Goal: Information Seeking & Learning: Find specific fact

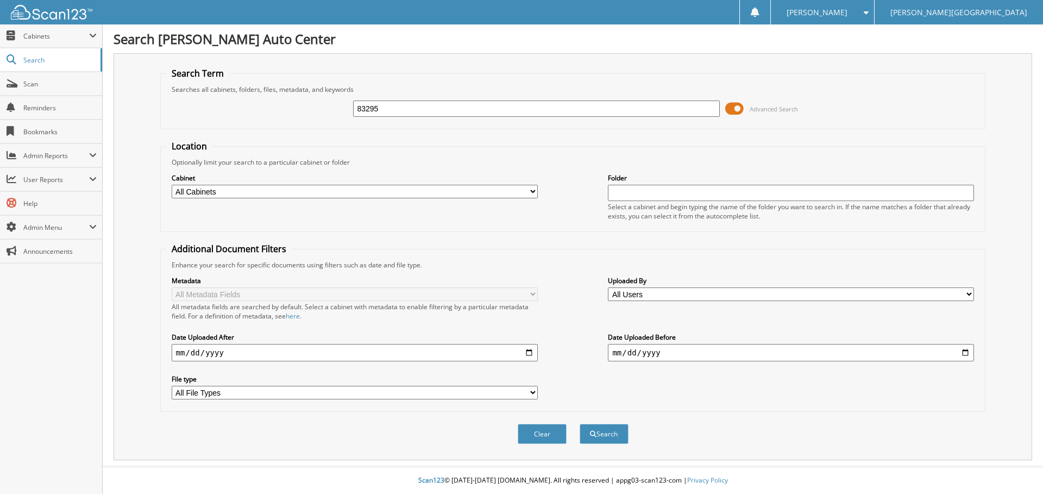
type input "83295"
click at [579, 424] on button "Search" at bounding box center [603, 434] width 49 height 20
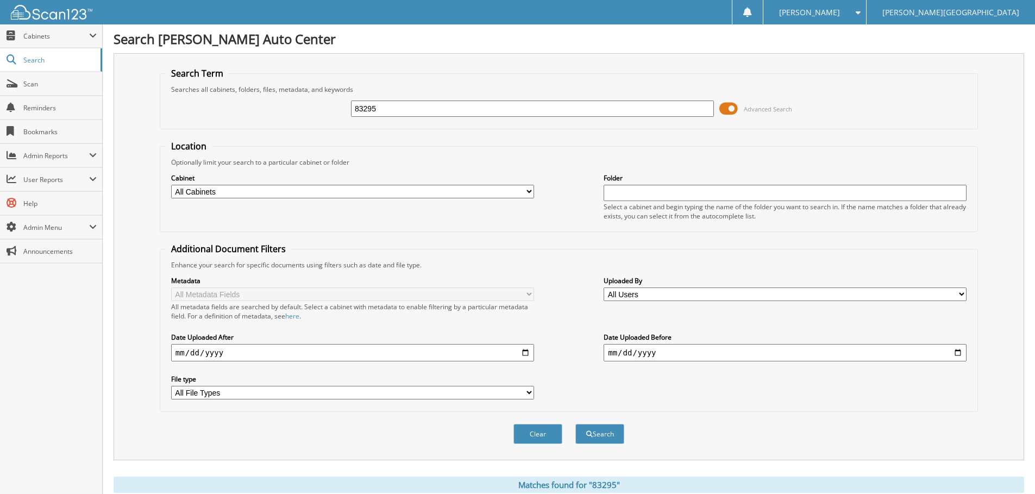
click at [379, 111] on input "83295" at bounding box center [532, 108] width 363 height 16
type input "PENNY"
click at [575, 424] on button "Search" at bounding box center [599, 434] width 49 height 20
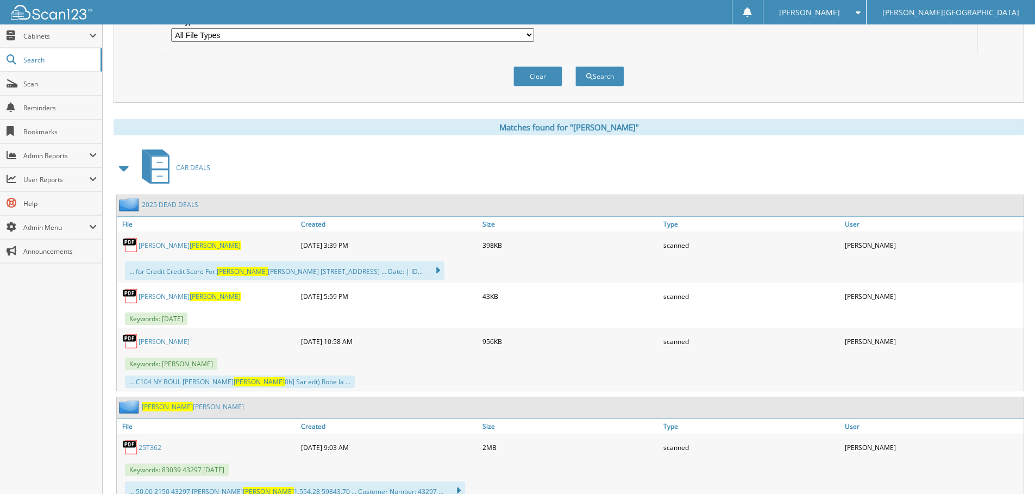
scroll to position [434, 0]
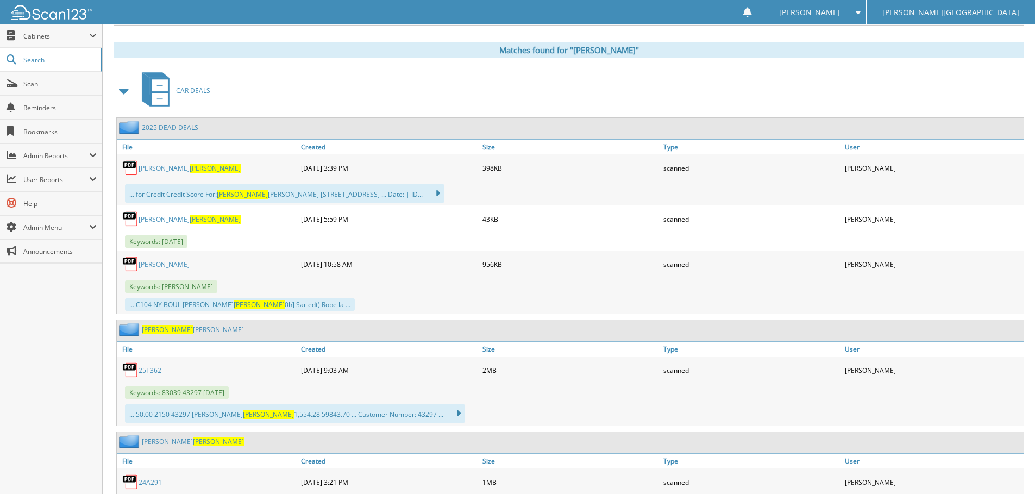
click at [149, 369] on link "25T362" at bounding box center [149, 370] width 23 height 9
click at [147, 369] on link "25T362" at bounding box center [149, 370] width 23 height 9
